Goal: Task Accomplishment & Management: Manage account settings

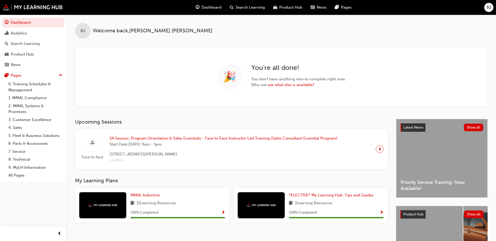
scroll to position [26, 0]
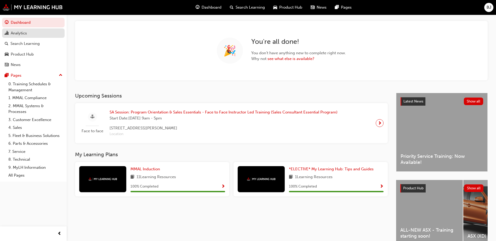
click at [37, 31] on div "Analytics" at bounding box center [33, 33] width 57 height 7
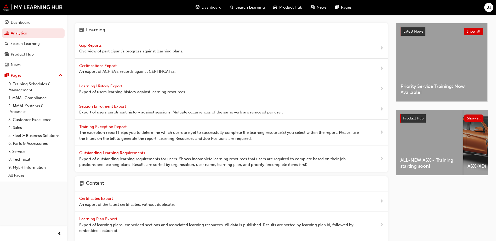
click at [91, 45] on span "Gap Reports" at bounding box center [91, 45] width 24 height 5
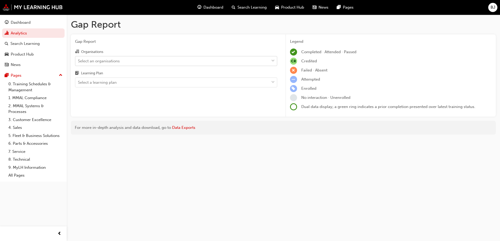
click at [131, 58] on div "Select an organisations" at bounding box center [172, 60] width 194 height 9
click at [78, 59] on input "Organisations Select an organisations" at bounding box center [78, 61] width 1 height 4
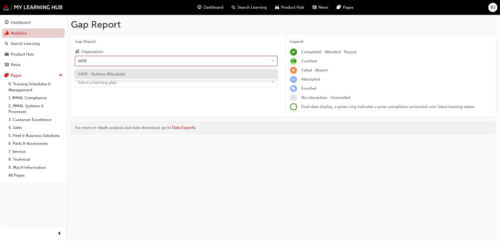
type input "s428"
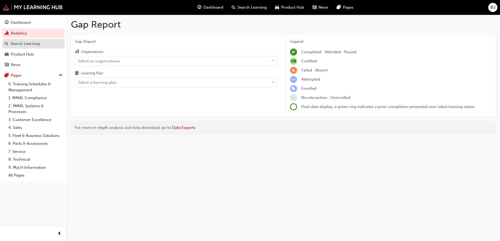
click at [26, 42] on div "Search Learning" at bounding box center [24, 44] width 29 height 6
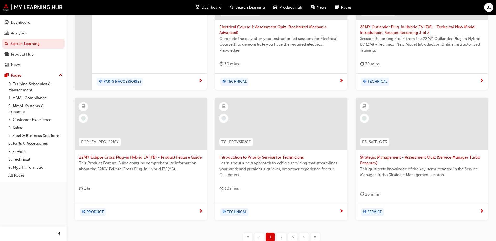
scroll to position [183, 0]
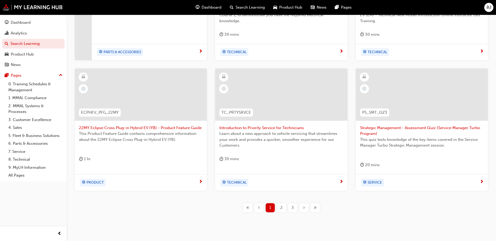
click at [281, 211] on div "2" at bounding box center [281, 208] width 9 height 9
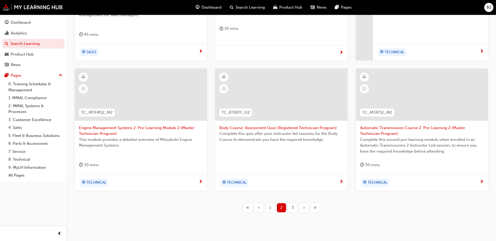
click at [298, 209] on button "›" at bounding box center [303, 208] width 11 height 9
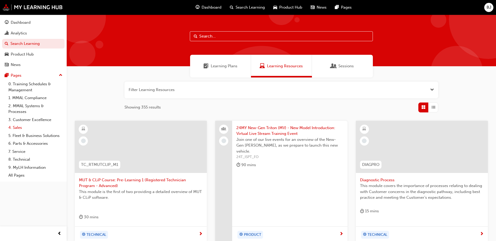
click at [20, 127] on link "4. Sales" at bounding box center [35, 128] width 58 height 8
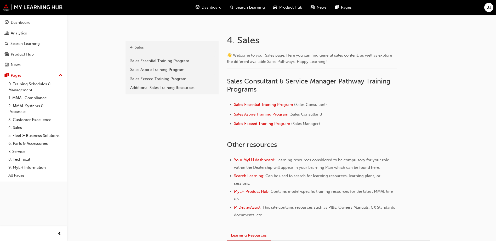
scroll to position [105, 0]
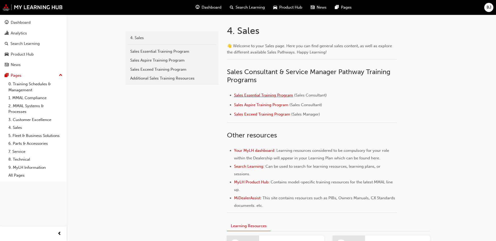
click at [253, 95] on span "Sales Essential Training Program" at bounding box center [263, 95] width 59 height 5
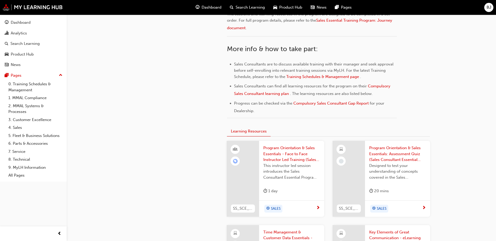
scroll to position [261, 0]
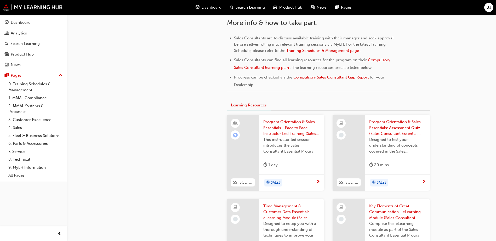
click at [300, 182] on div "SALES" at bounding box center [289, 183] width 53 height 8
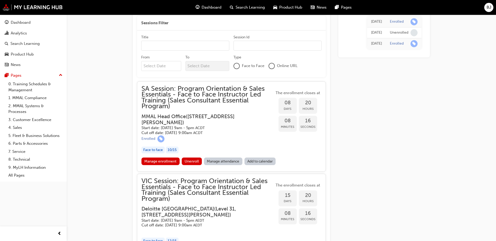
scroll to position [508, 0]
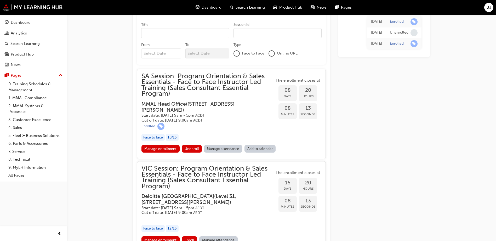
click at [232, 149] on link "Manage attendance" at bounding box center [223, 149] width 38 height 8
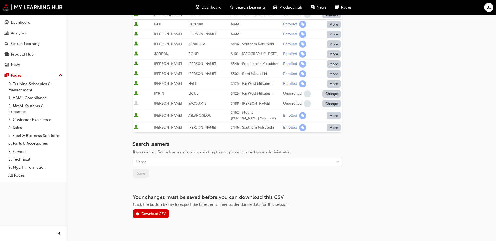
scroll to position [157, 0]
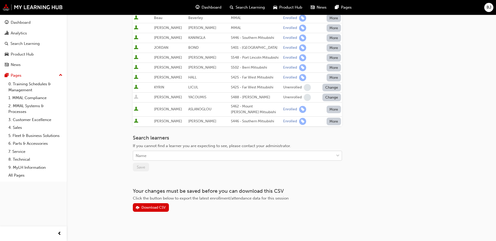
click at [161, 157] on div "Name" at bounding box center [233, 156] width 201 height 9
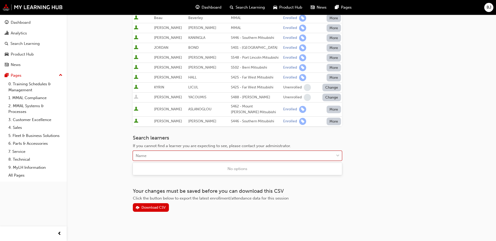
click at [161, 157] on div "Name" at bounding box center [233, 156] width 201 height 9
click at [163, 157] on div "Name" at bounding box center [233, 156] width 201 height 9
type input "[PERSON_NAME]"
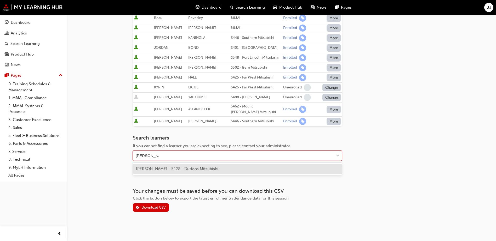
click at [198, 167] on span "[PERSON_NAME] - S428 - Duttons Mitsubishi" at bounding box center [177, 169] width 82 height 5
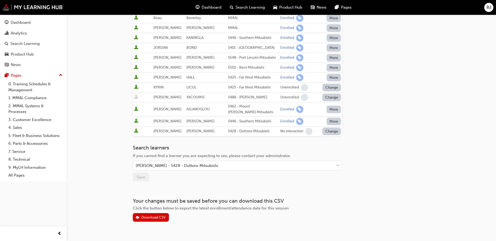
click at [333, 132] on button "Change" at bounding box center [331, 132] width 19 height 8
click at [332, 143] on div "Enrolled" at bounding box center [325, 144] width 15 height 6
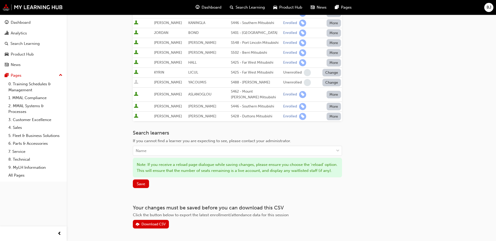
scroll to position [195, 0]
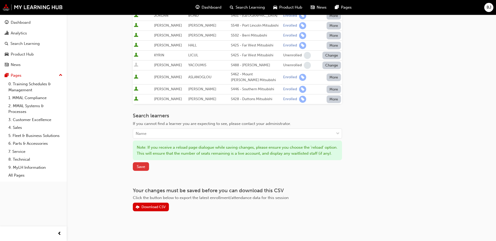
click at [142, 164] on button "Save" at bounding box center [141, 167] width 16 height 9
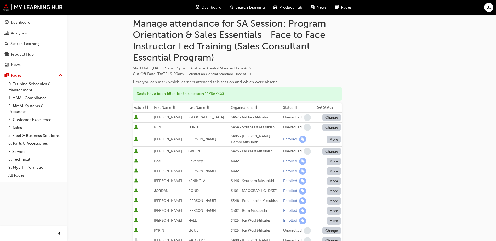
scroll to position [0, 0]
